Goal: Transaction & Acquisition: Download file/media

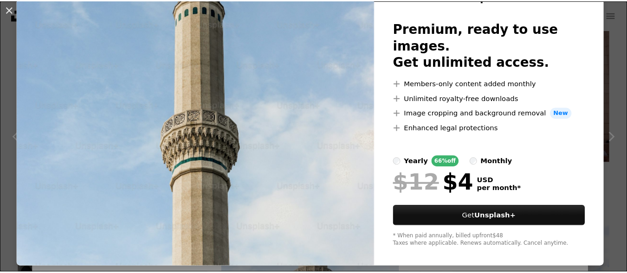
scroll to position [52, 0]
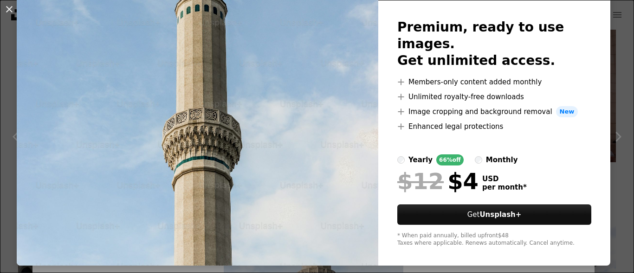
click at [6, 4] on button "An X shape" at bounding box center [9, 9] width 11 height 11
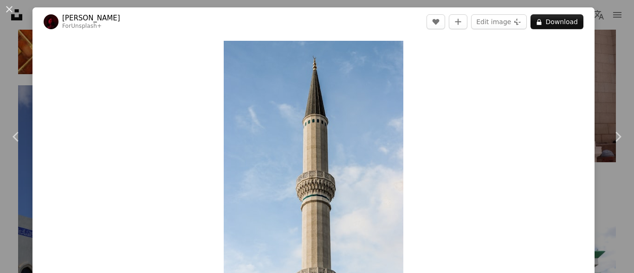
click at [8, 4] on button "An X shape" at bounding box center [9, 9] width 11 height 11
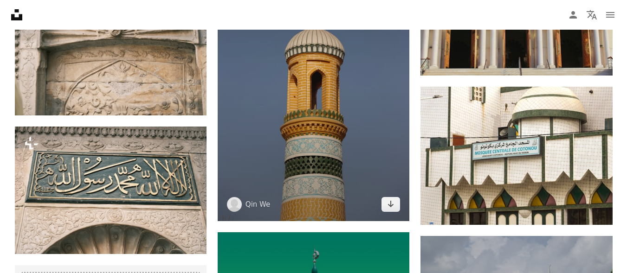
scroll to position [2042, 0]
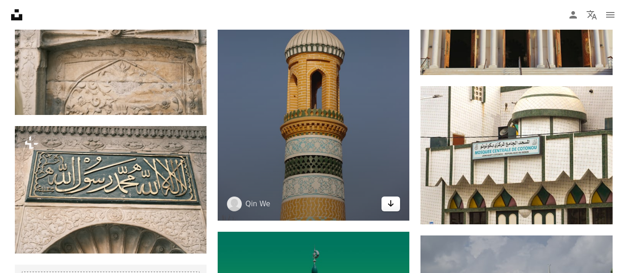
click at [394, 208] on icon "Arrow pointing down" at bounding box center [390, 203] width 7 height 11
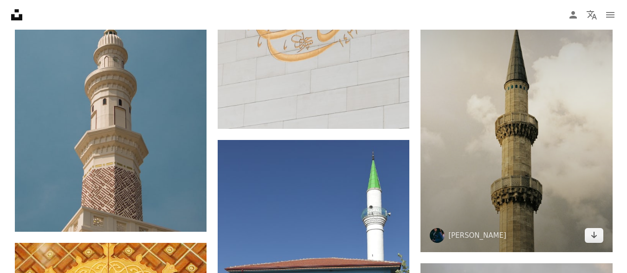
scroll to position [4594, 0]
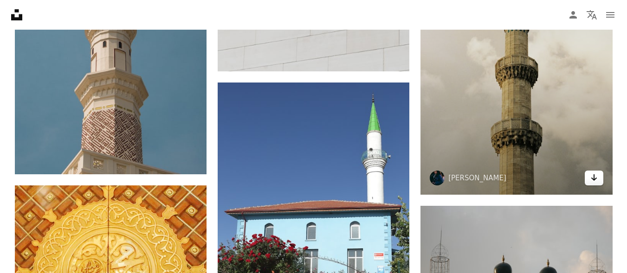
click at [592, 178] on icon "Arrow pointing down" at bounding box center [593, 177] width 7 height 11
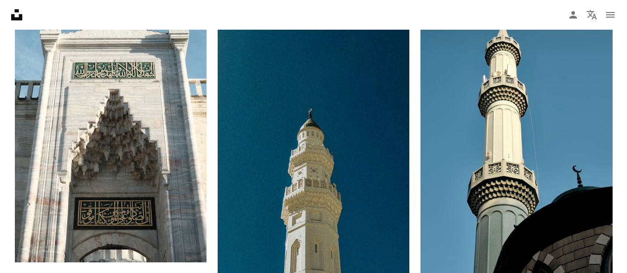
scroll to position [5568, 0]
